Goal: Check status

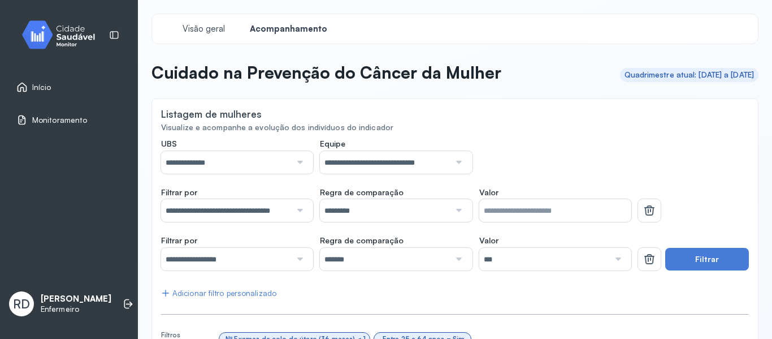
click at [42, 88] on span "Início" at bounding box center [41, 88] width 19 height 10
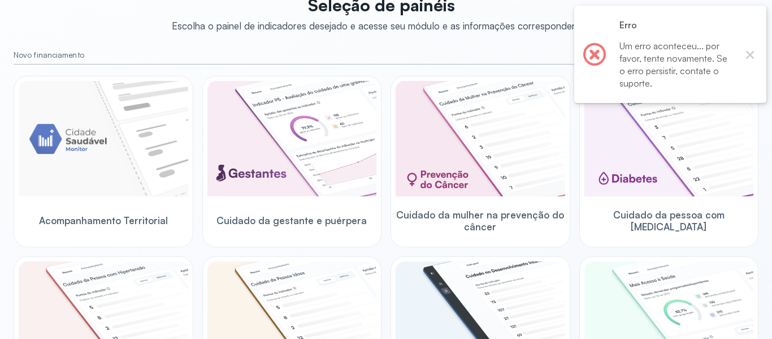
scroll to position [113, 0]
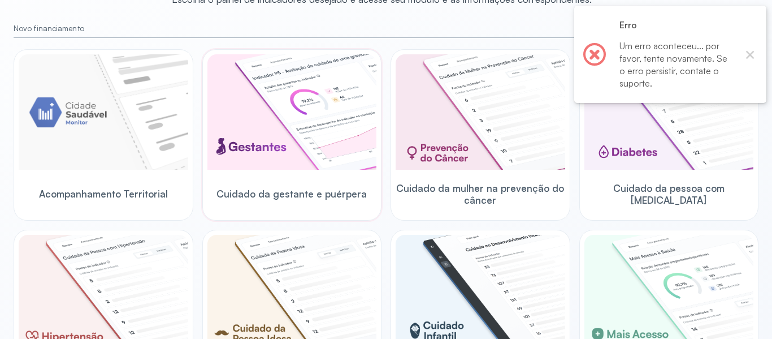
click at [233, 104] on img at bounding box center [292, 111] width 170 height 115
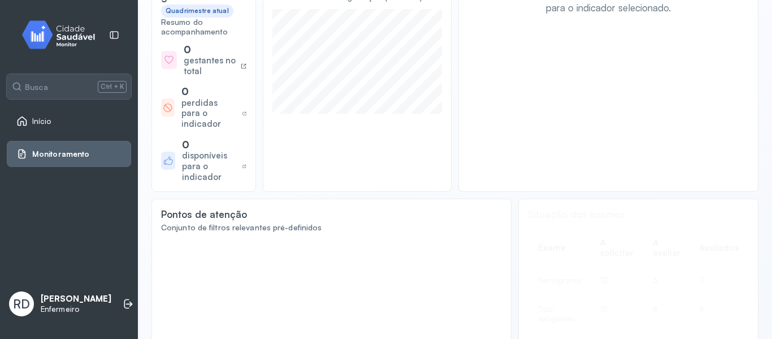
scroll to position [113, 0]
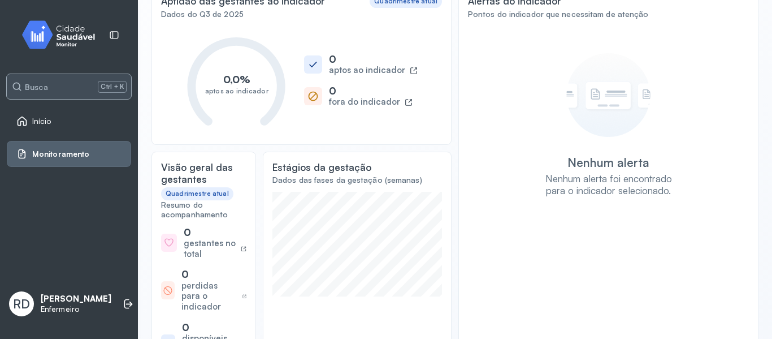
click at [48, 84] on div "Busca Ctrl + K" at bounding box center [69, 86] width 124 height 25
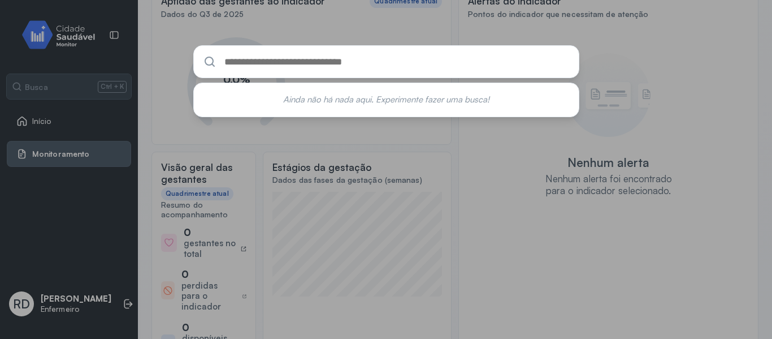
click at [131, 129] on div "Ainda não há nada aqui. Experimente fazer uma busca!" at bounding box center [386, 169] width 772 height 339
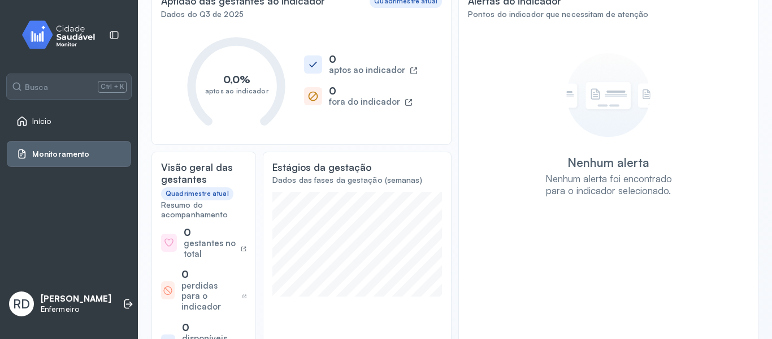
click at [63, 127] on div "Início" at bounding box center [69, 121] width 124 height 26
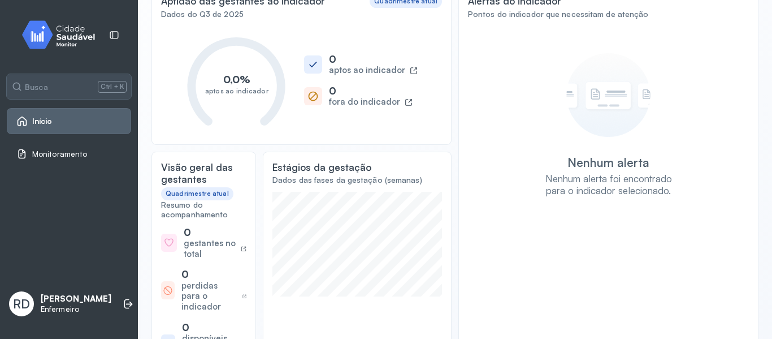
click at [63, 120] on link "Início" at bounding box center [68, 120] width 105 height 11
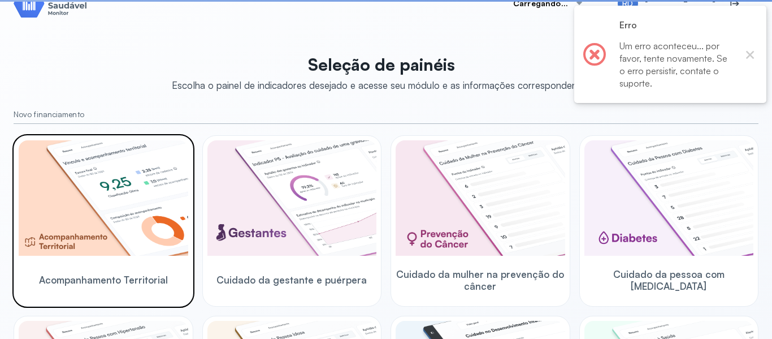
scroll to position [113, 0]
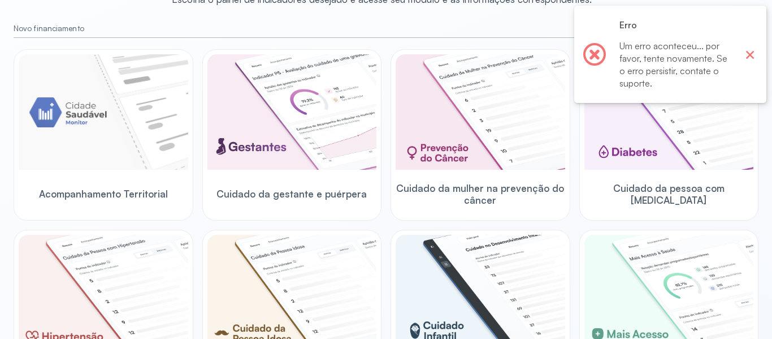
click at [754, 59] on button "×" at bounding box center [750, 54] width 15 height 15
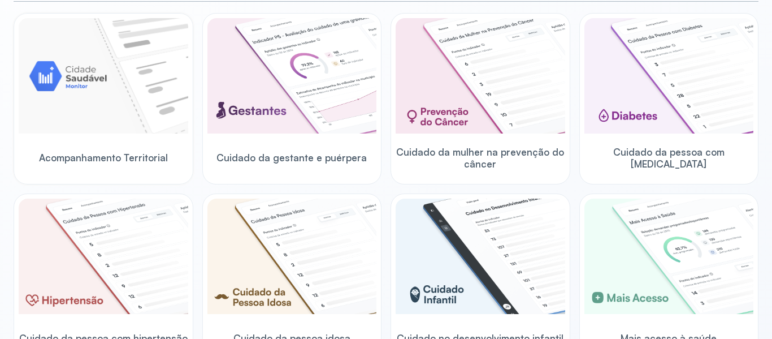
scroll to position [170, 0]
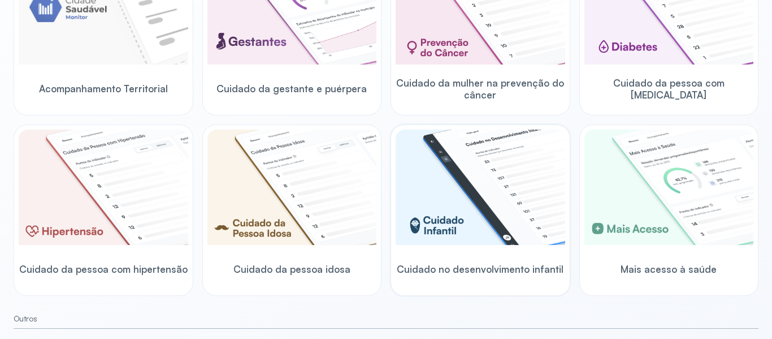
scroll to position [396, 0]
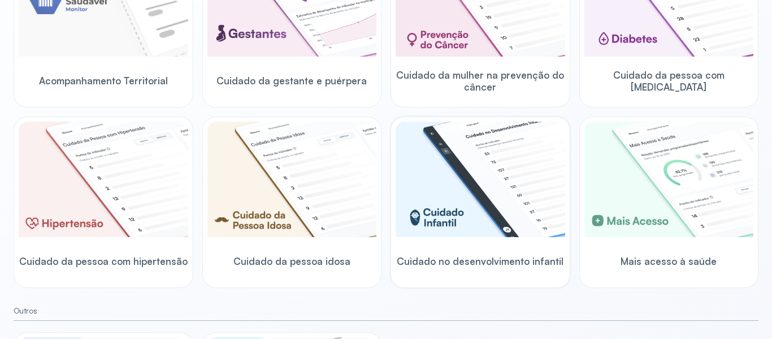
click at [486, 164] on img at bounding box center [481, 179] width 170 height 115
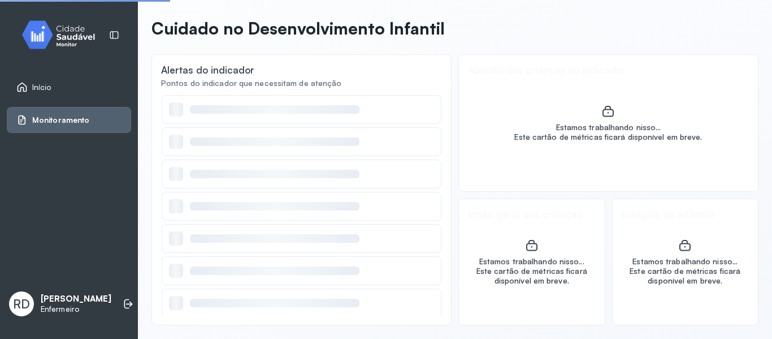
scroll to position [44, 0]
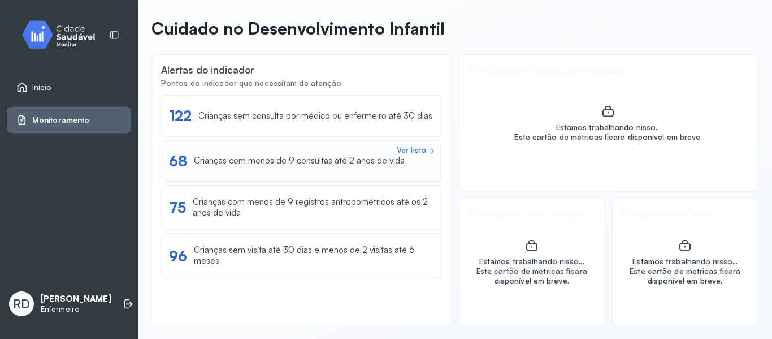
click at [348, 173] on div "Ver lista 68 Crianças com menos de 9 consultas até 2 anos de vida" at bounding box center [302, 160] width 280 height 41
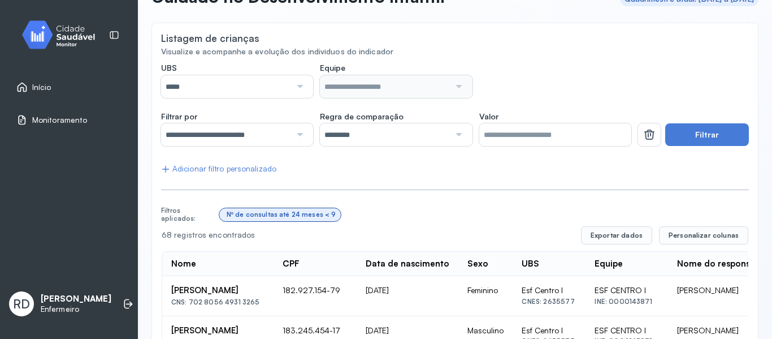
scroll to position [57, 0]
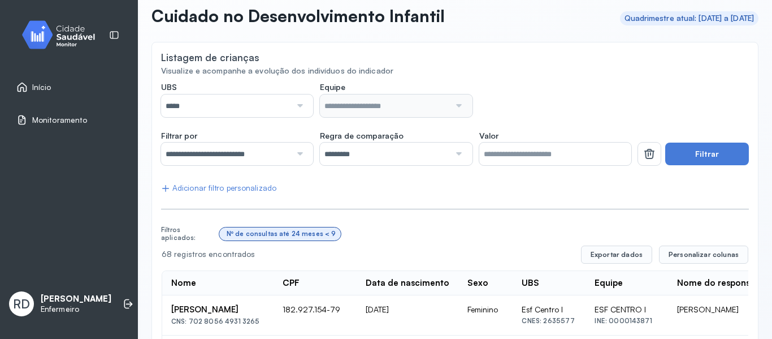
click at [266, 109] on input "*****" at bounding box center [226, 105] width 130 height 23
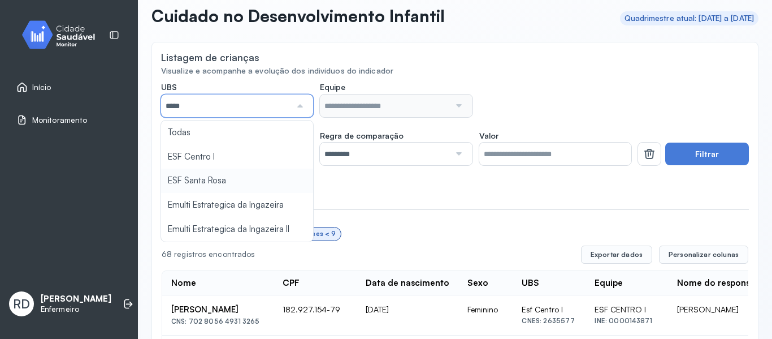
type input "*****"
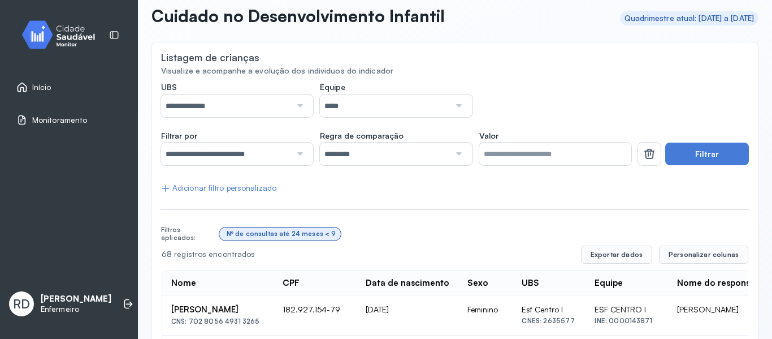
click at [457, 101] on div at bounding box center [457, 105] width 15 height 23
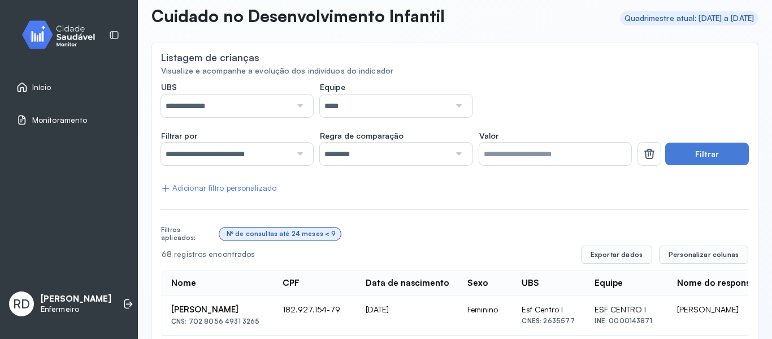
click at [452, 105] on div at bounding box center [457, 105] width 15 height 23
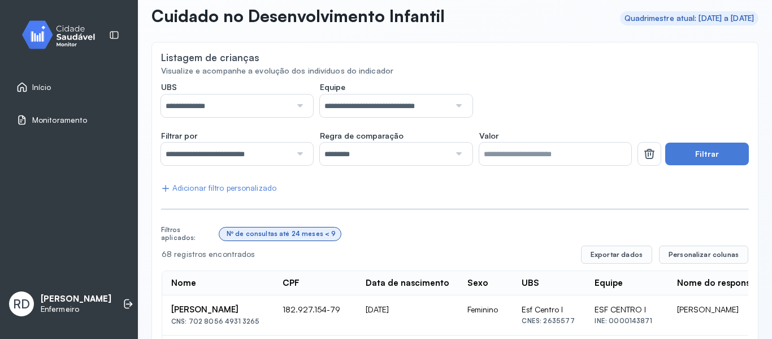
click at [257, 157] on input "**********" at bounding box center [226, 153] width 130 height 23
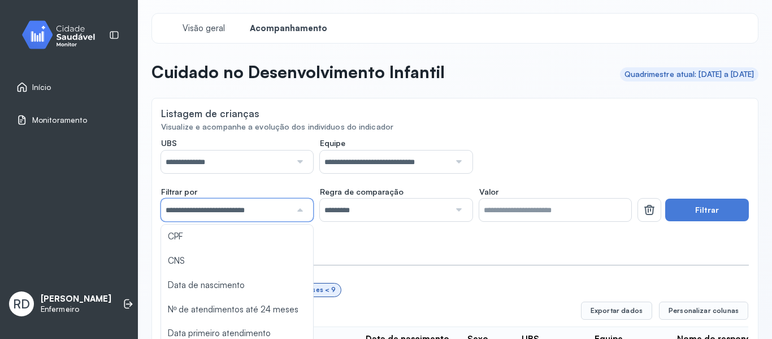
scroll to position [0, 0]
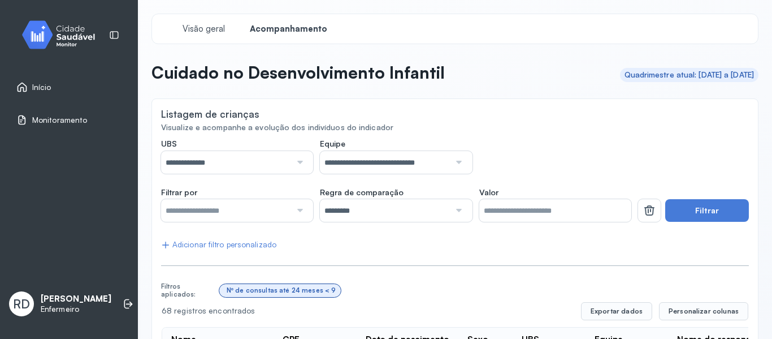
click at [703, 211] on button "Filtrar" at bounding box center [707, 210] width 84 height 23
click at [534, 214] on input "*" at bounding box center [555, 210] width 152 height 23
click at [458, 209] on div at bounding box center [457, 210] width 15 height 23
click at [521, 213] on input "*" at bounding box center [555, 210] width 152 height 23
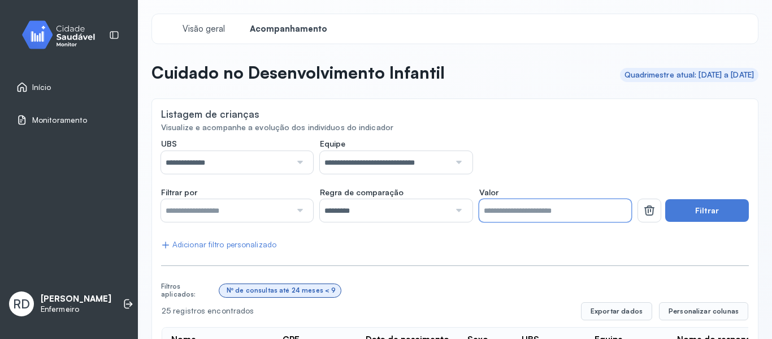
click at [521, 213] on input "*" at bounding box center [555, 210] width 152 height 23
click at [298, 206] on div at bounding box center [298, 210] width 15 height 23
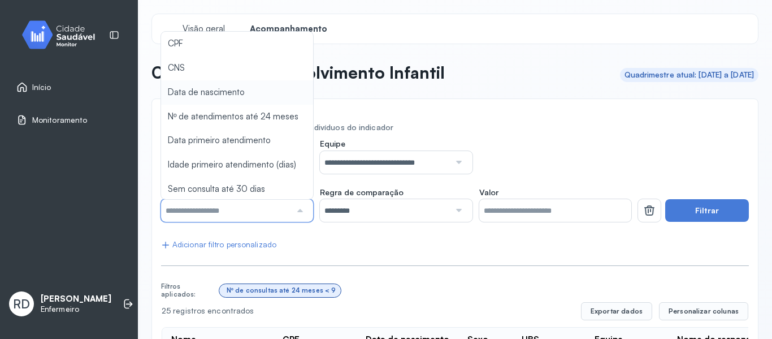
click at [539, 127] on div "Visualize e acompanhe a evolução dos indivíduos do indicador" at bounding box center [455, 128] width 588 height 10
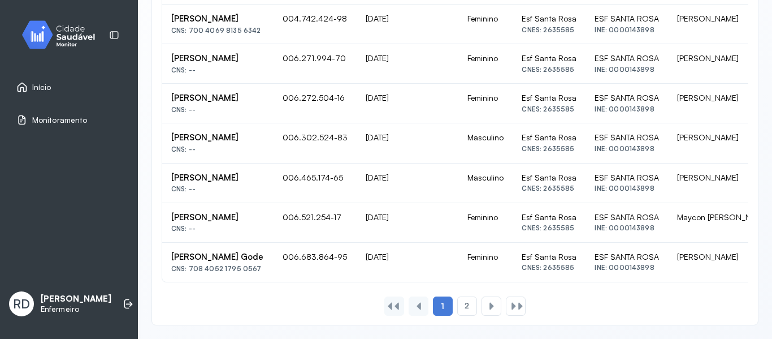
scroll to position [871, 0]
click at [465, 304] on span "2" at bounding box center [467, 306] width 5 height 10
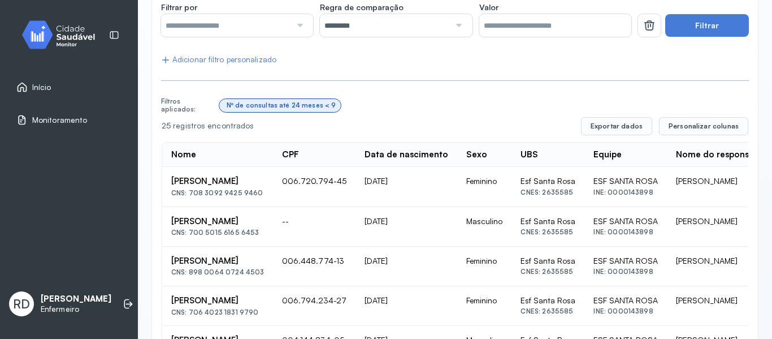
scroll to position [276, 0]
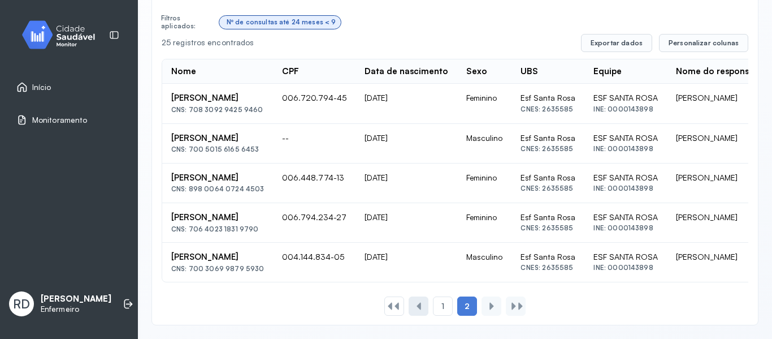
click at [418, 304] on div at bounding box center [418, 305] width 9 height 9
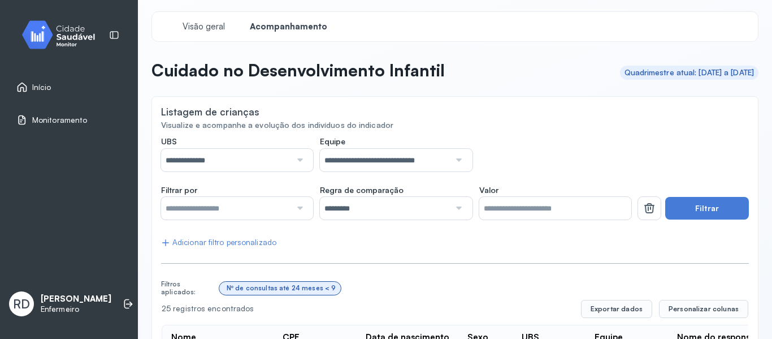
scroll to position [0, 0]
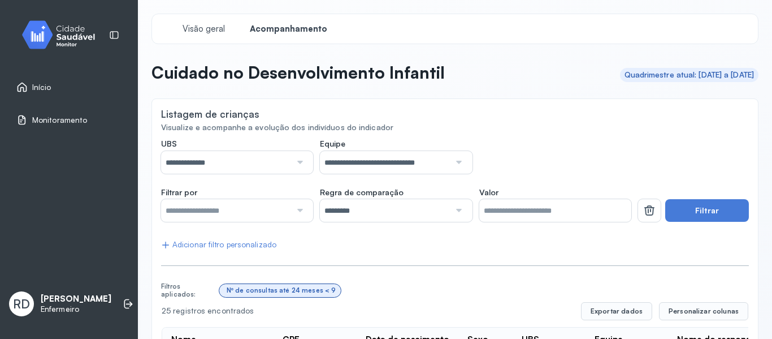
click at [510, 211] on input "*" at bounding box center [555, 210] width 152 height 23
drag, startPoint x: 509, startPoint y: 209, endPoint x: 478, endPoint y: 211, distance: 31.7
click at [479, 211] on input "*" at bounding box center [555, 210] width 152 height 23
type input "*"
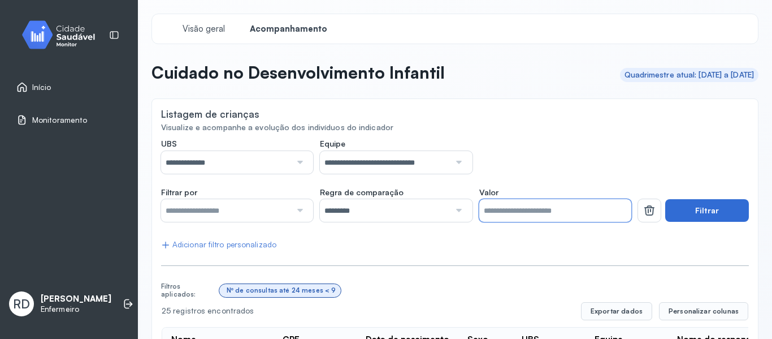
click at [708, 209] on button "Filtrar" at bounding box center [707, 210] width 84 height 23
